Goal: Information Seeking & Learning: Learn about a topic

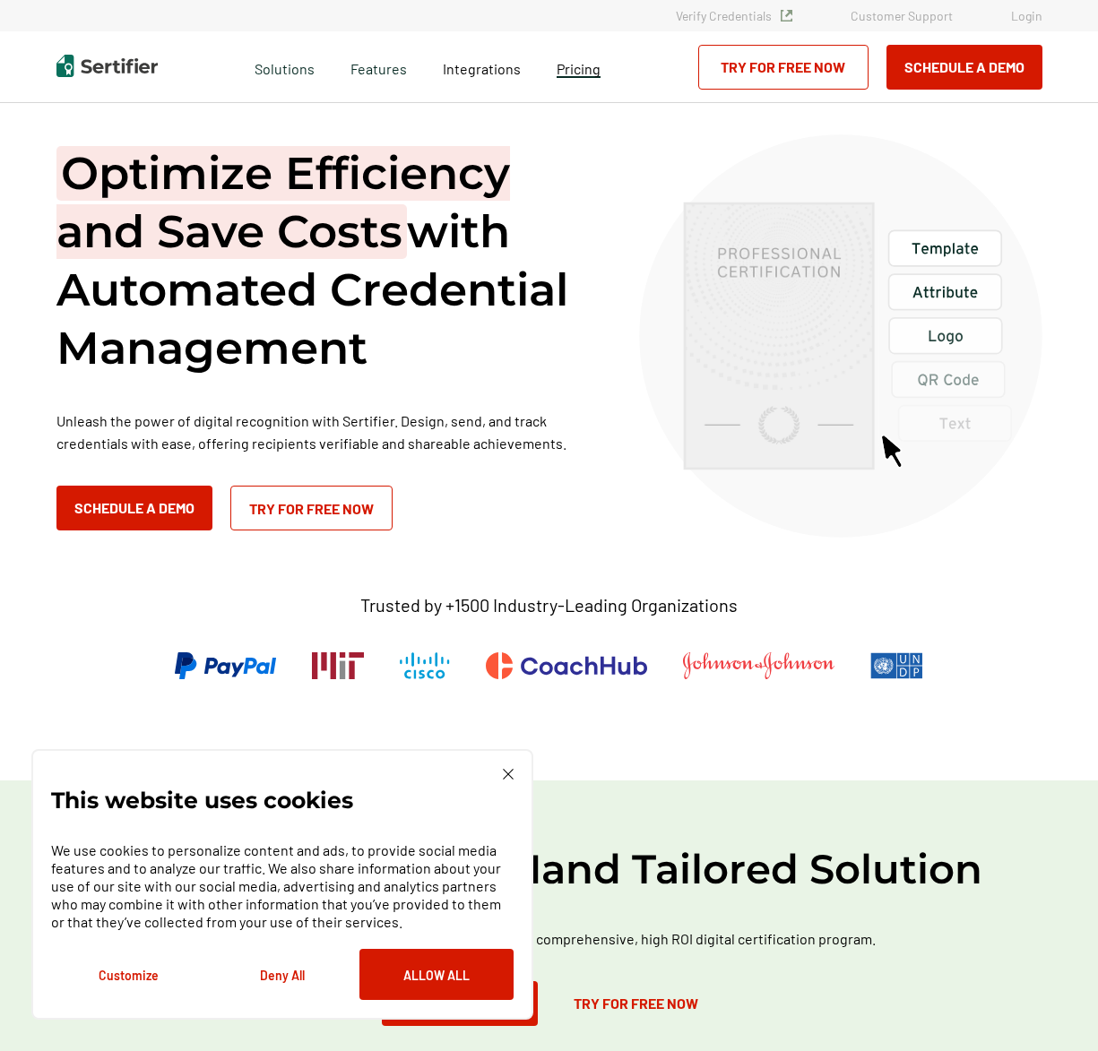
click at [588, 77] on link "Pricing" at bounding box center [579, 67] width 44 height 22
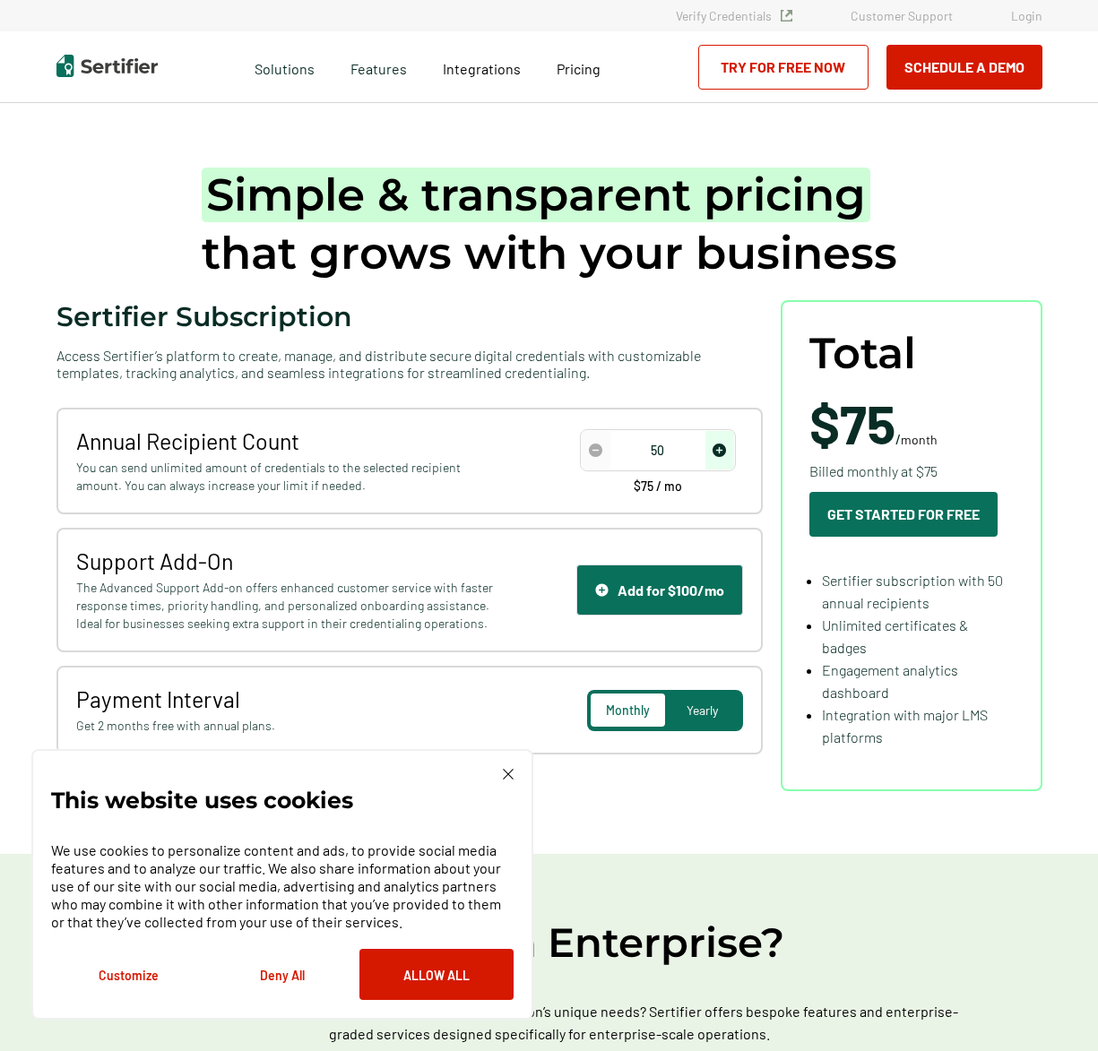
click at [102, 57] on img at bounding box center [106, 66] width 101 height 22
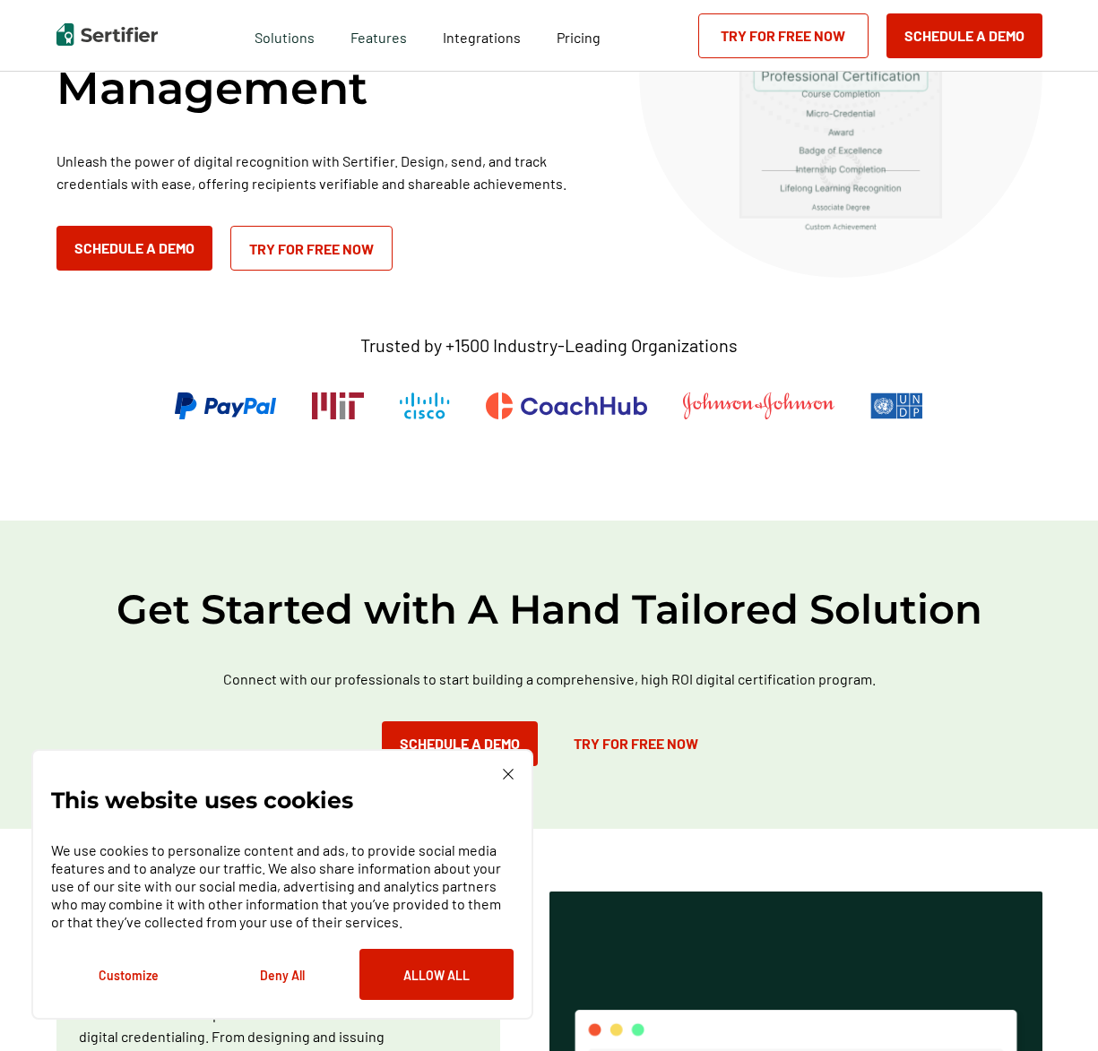
scroll to position [269, 0]
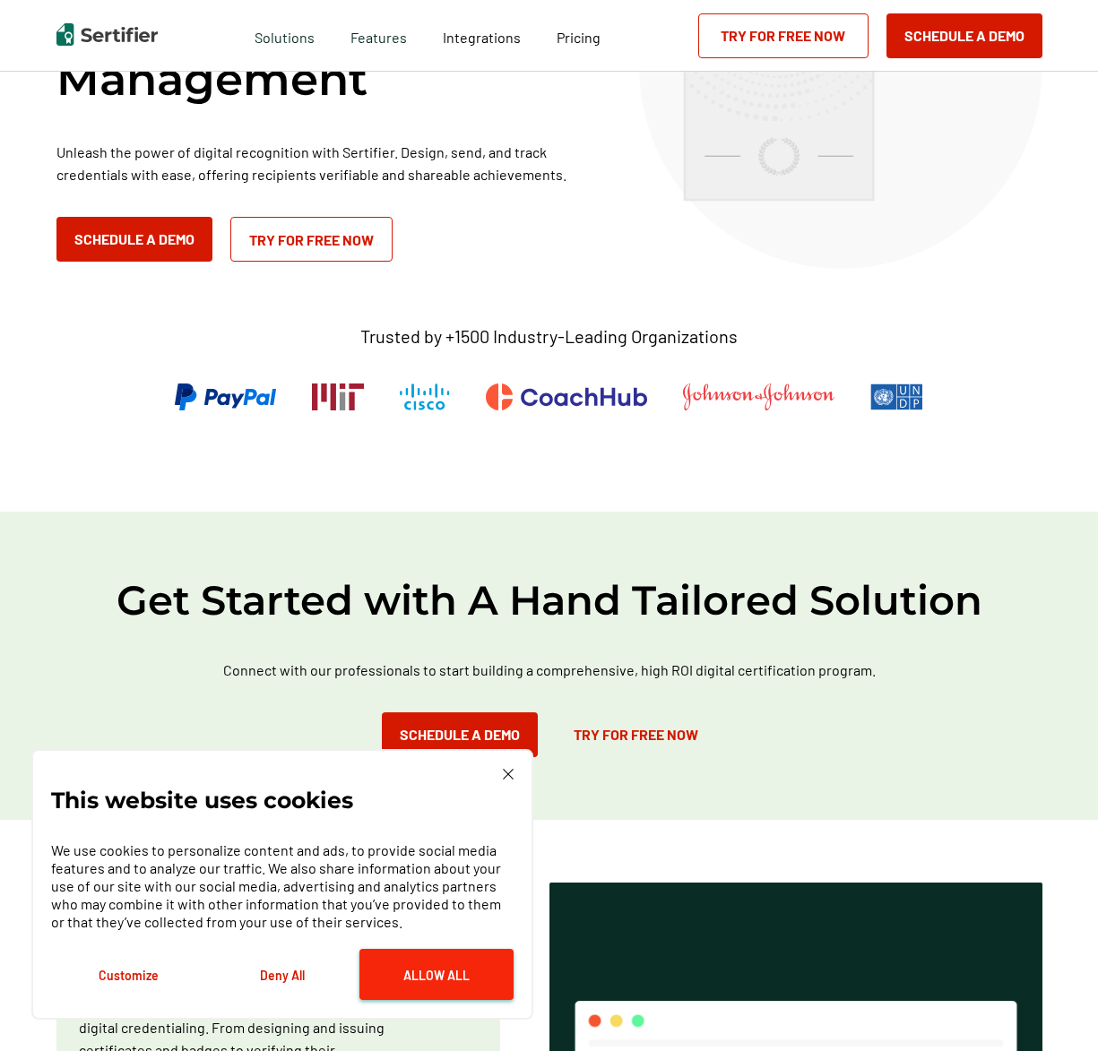
click at [411, 967] on button "Allow All" at bounding box center [436, 974] width 154 height 51
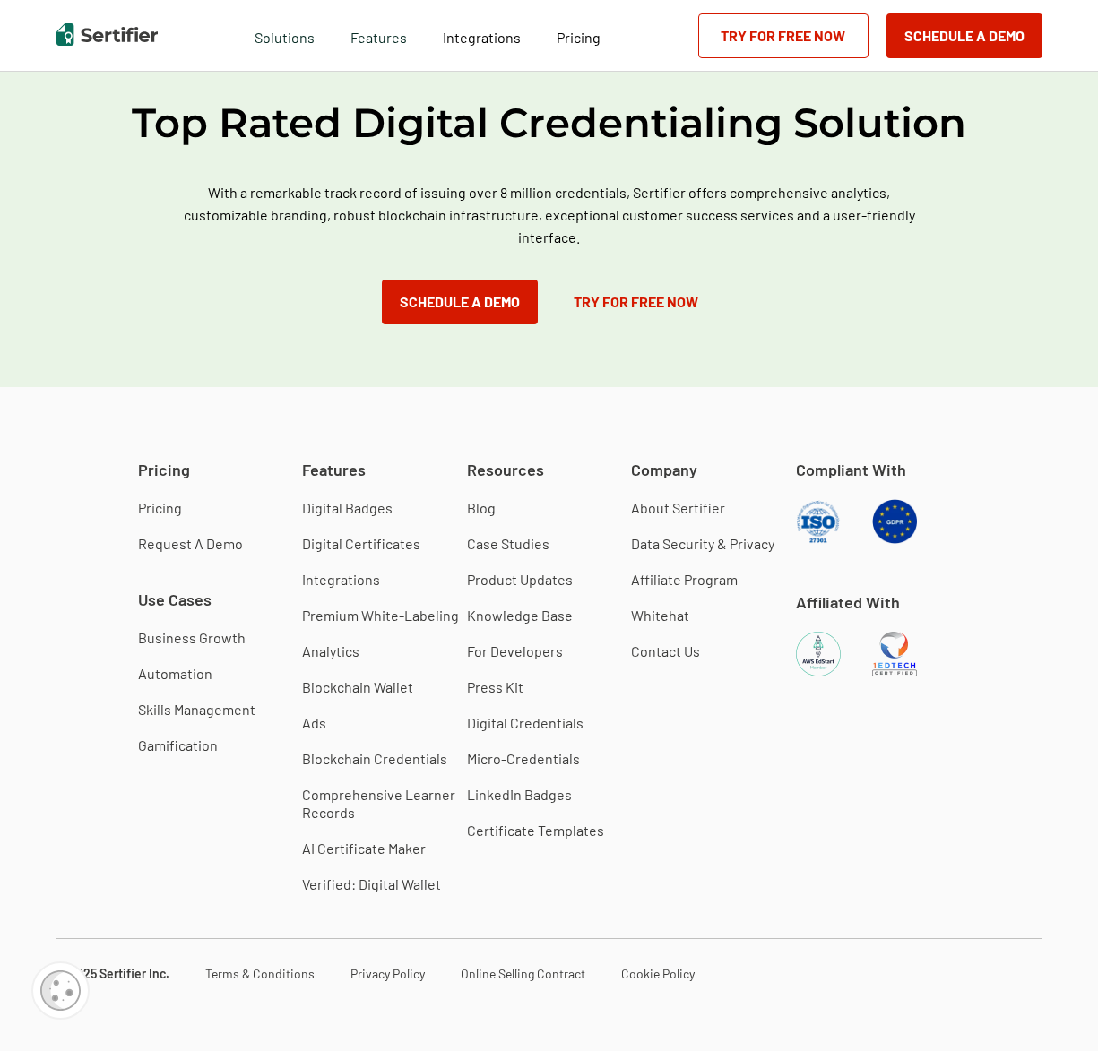
scroll to position [4842, 0]
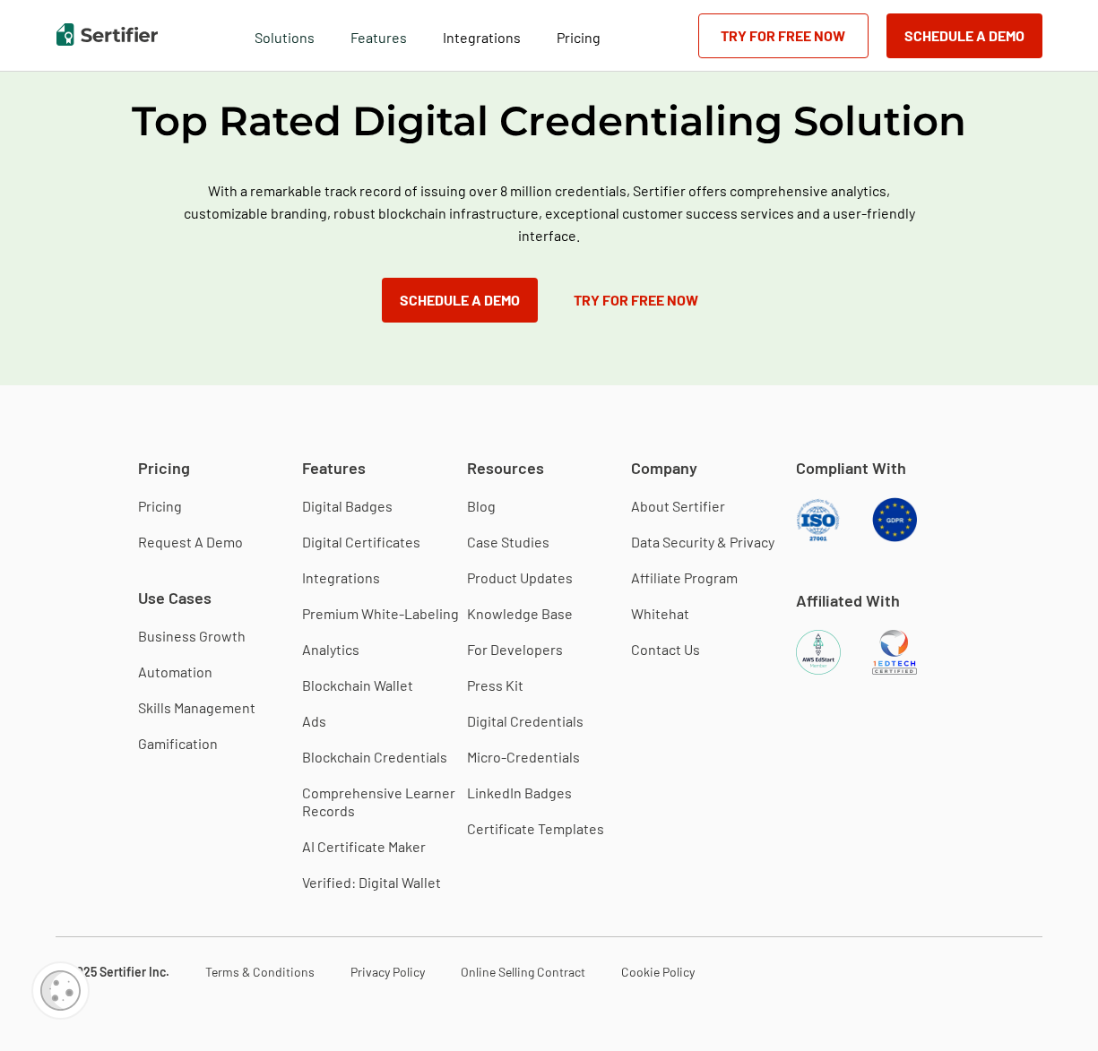
click at [687, 504] on link "About Sertifier" at bounding box center [678, 506] width 94 height 18
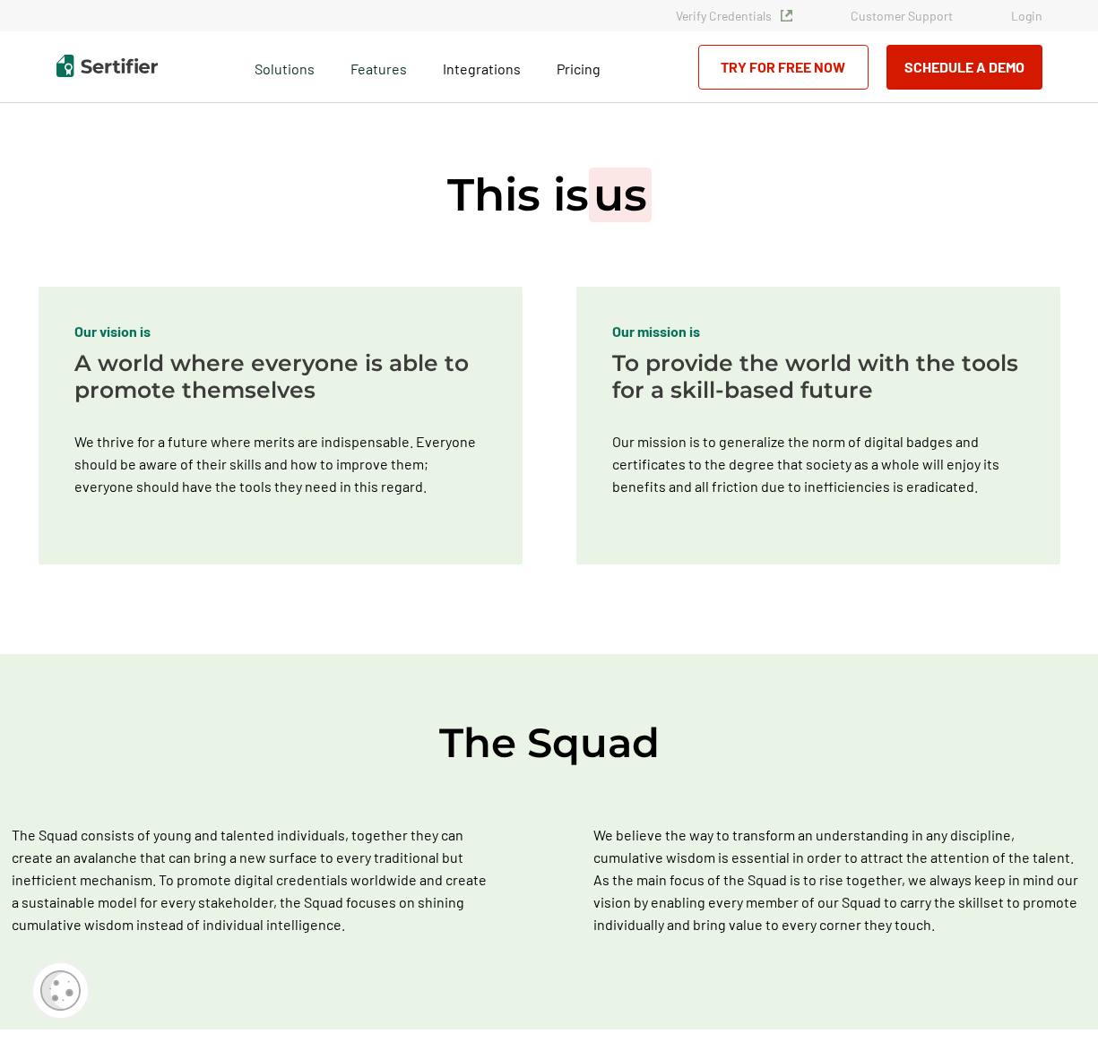
click at [268, 19] on div "Verify Credentials Customer Support Login" at bounding box center [550, 15] width 1076 height 13
